Goal: Information Seeking & Learning: Find specific page/section

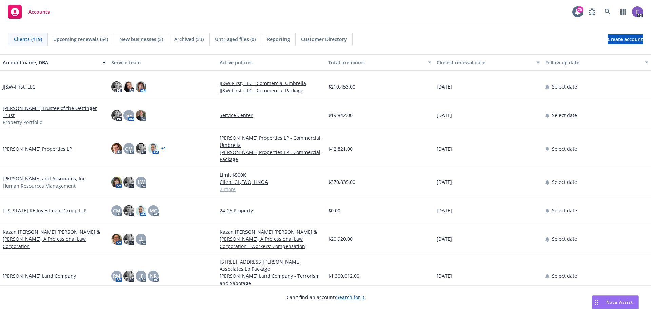
scroll to position [1390, 0]
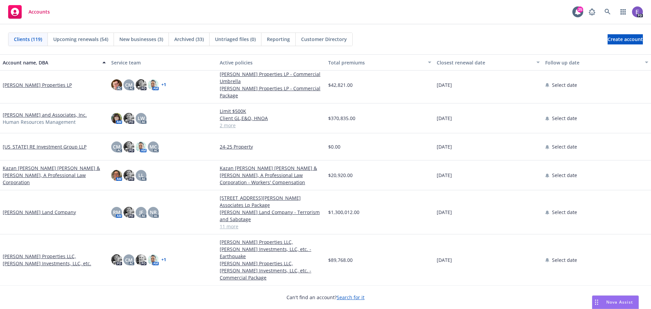
click at [31, 208] on link "[PERSON_NAME] Land Company" at bounding box center [39, 211] width 73 height 7
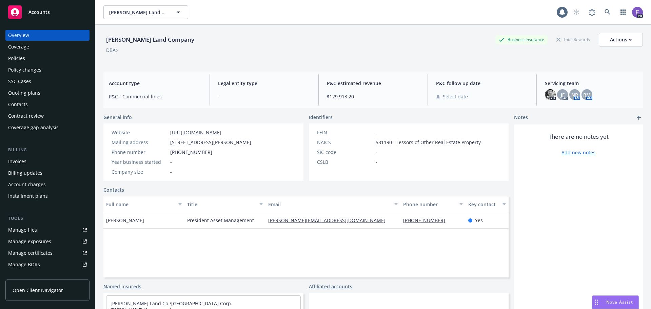
click at [17, 58] on div "Policies" at bounding box center [16, 58] width 17 height 11
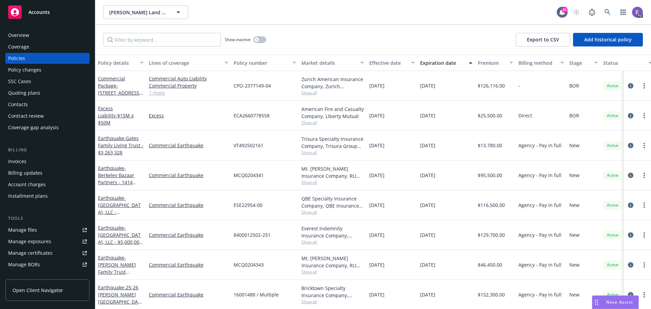
click at [152, 95] on link "1 more" at bounding box center [188, 92] width 79 height 7
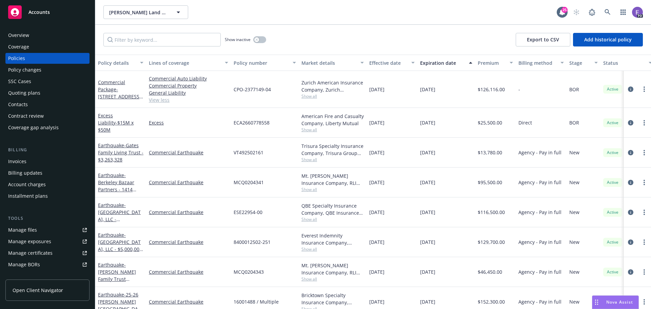
click at [157, 101] on link "View less" at bounding box center [188, 99] width 79 height 7
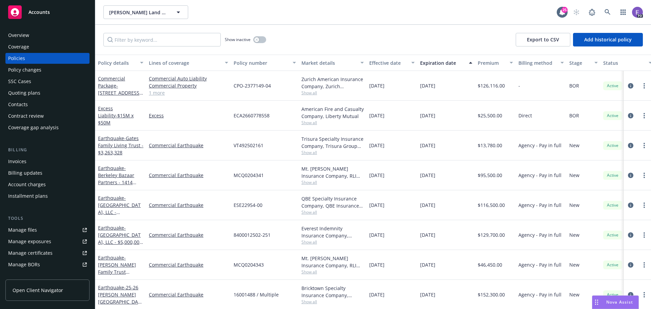
click at [158, 93] on link "1 more" at bounding box center [188, 92] width 79 height 7
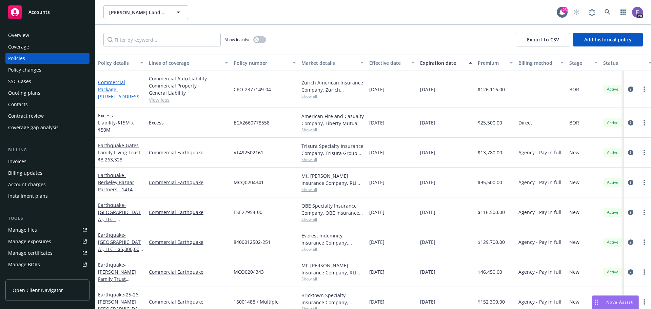
click at [110, 91] on link "Commercial Package - [STREET_ADDRESS][PERSON_NAME] Associates Lp Package" at bounding box center [119, 100] width 43 height 42
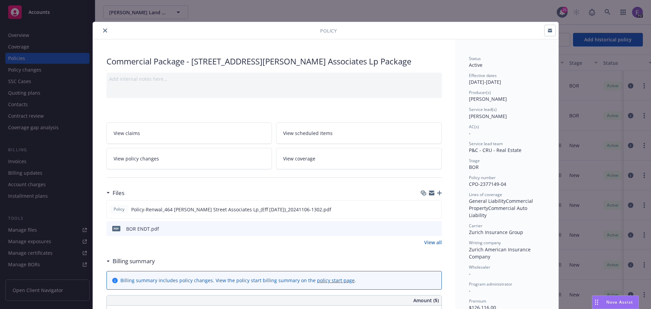
drag, startPoint x: 102, startPoint y: 29, endPoint x: 96, endPoint y: 31, distance: 7.0
click at [103, 29] on icon "close" at bounding box center [105, 30] width 4 height 4
